Goal: Information Seeking & Learning: Learn about a topic

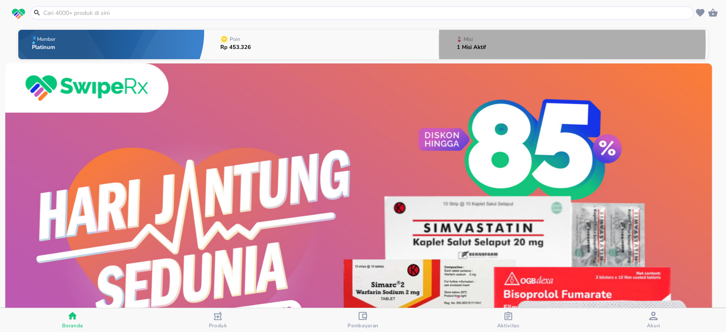
click at [473, 45] on p "1 Misi Aktif" at bounding box center [470, 48] width 29 height 6
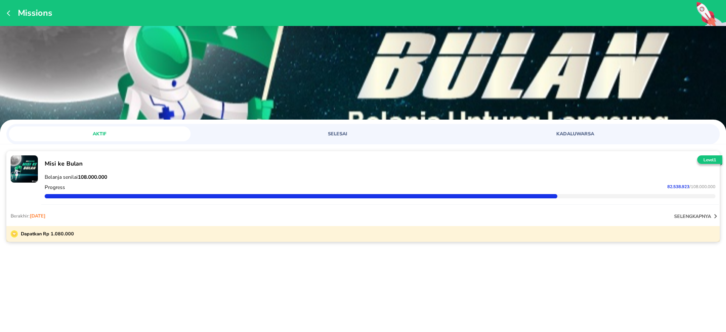
click at [189, 178] on p "Belanja senilai 108.000.000" at bounding box center [380, 176] width 670 height 7
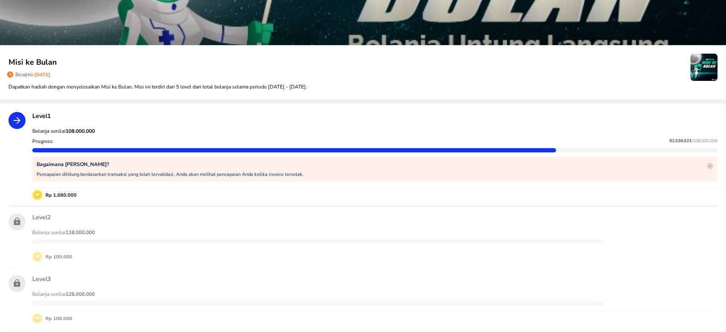
scroll to position [57, 0]
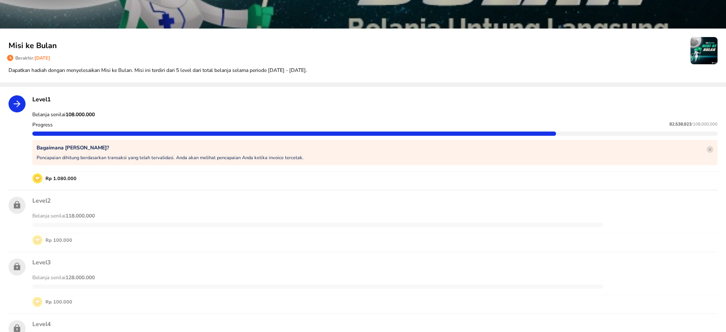
click at [59, 213] on span "Belanja senilai 118.000.000" at bounding box center [63, 215] width 62 height 7
click at [70, 213] on strong "118.000.000" at bounding box center [79, 215] width 29 height 7
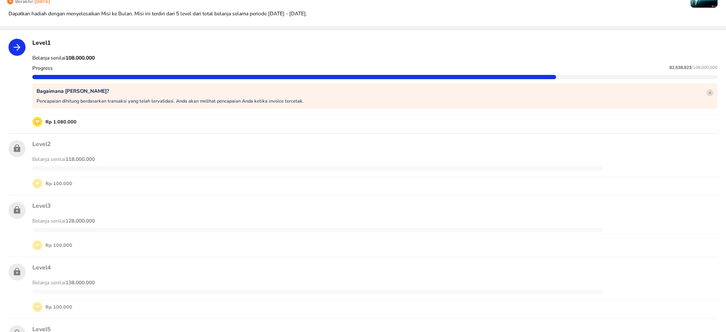
scroll to position [0, 0]
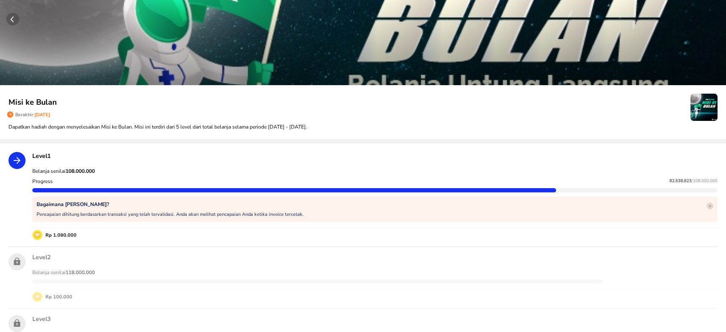
click at [200, 265] on div "Belanja senilai 118.000.000" at bounding box center [375, 276] width 688 height 27
